Goal: Task Accomplishment & Management: Use online tool/utility

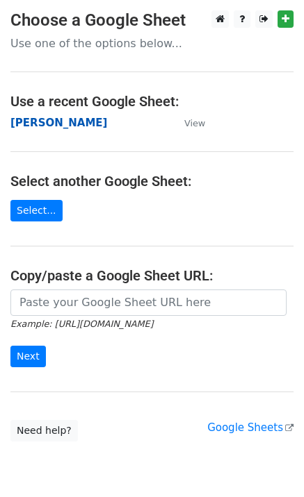
click at [31, 122] on strong "Maria Becerra" at bounding box center [58, 123] width 97 height 13
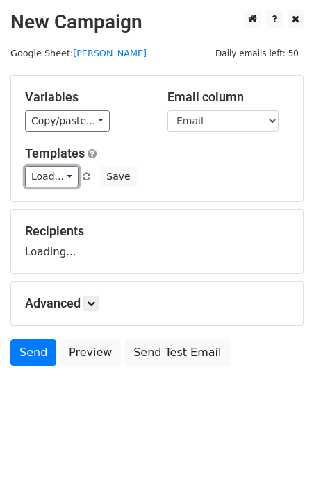
click at [51, 172] on link "Load..." at bounding box center [51, 177] width 53 height 22
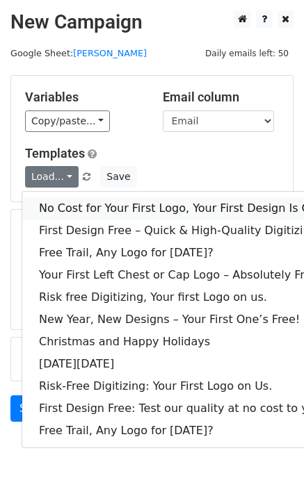
click at [78, 201] on link "No Cost for Your First Logo, Your First Design Is On Us!" at bounding box center [188, 208] width 333 height 22
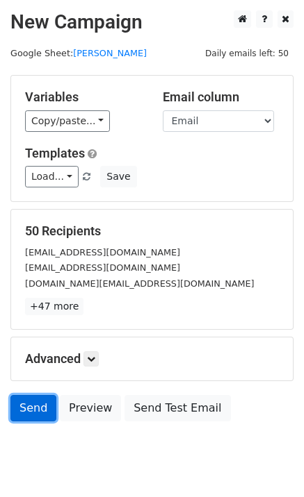
click at [39, 416] on link "Send" at bounding box center [33, 408] width 46 height 26
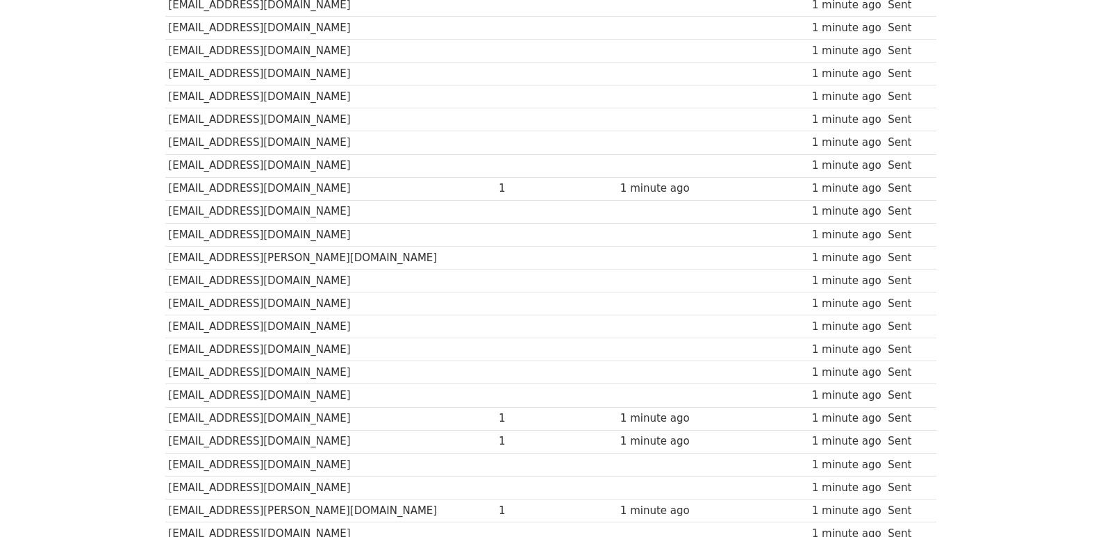
scroll to position [967, 0]
